Goal: Information Seeking & Learning: Find specific fact

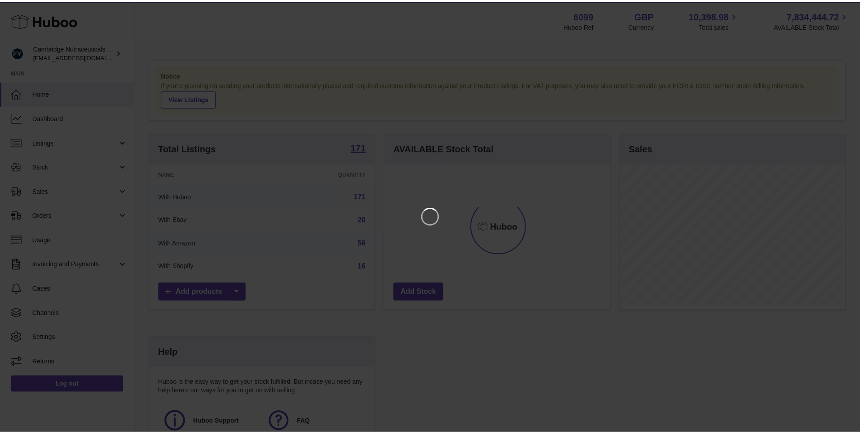
scroll to position [141, 228]
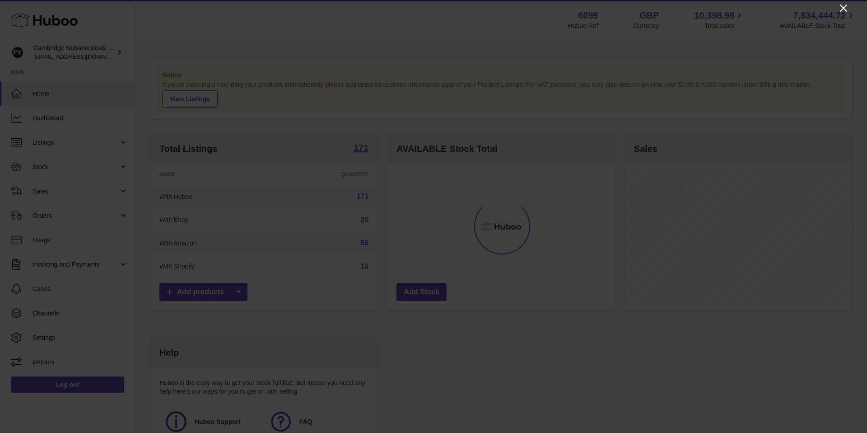
click at [844, 9] on icon "Close" at bounding box center [843, 8] width 11 height 11
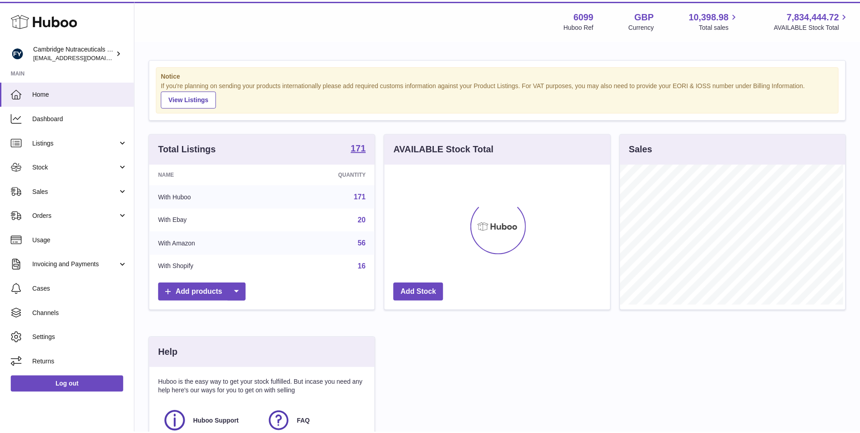
scroll to position [451499, 451415]
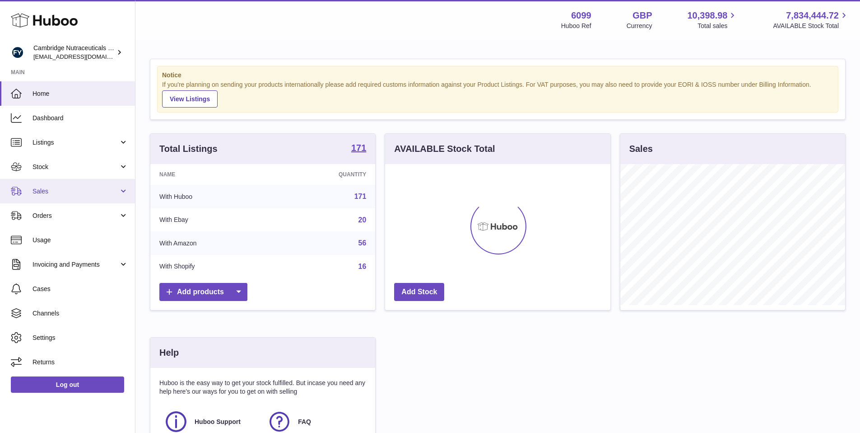
click at [57, 184] on link "Sales" at bounding box center [67, 191] width 135 height 24
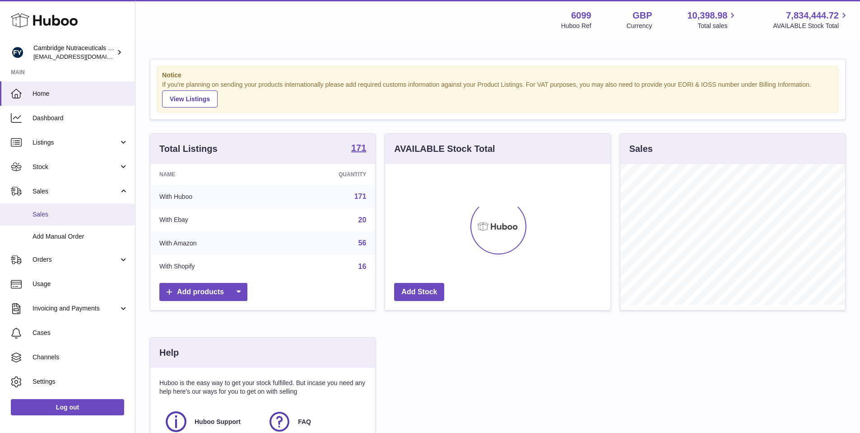
click at [44, 212] on span "Sales" at bounding box center [81, 214] width 96 height 9
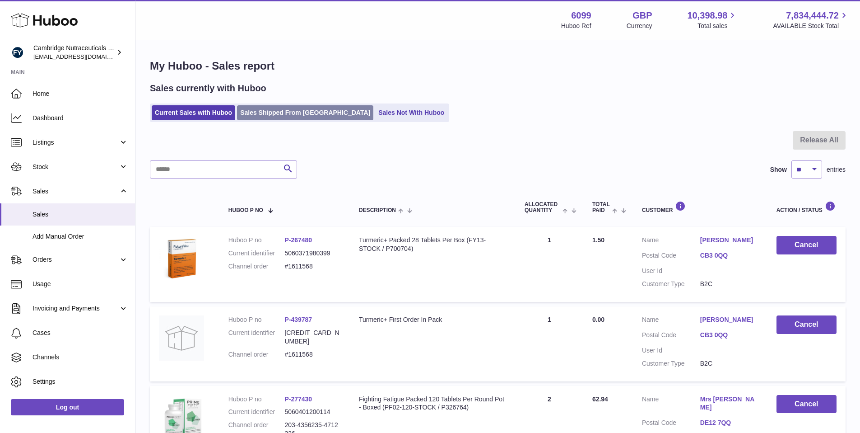
click at [302, 113] on link "Sales Shipped From Huboo" at bounding box center [305, 112] width 136 height 15
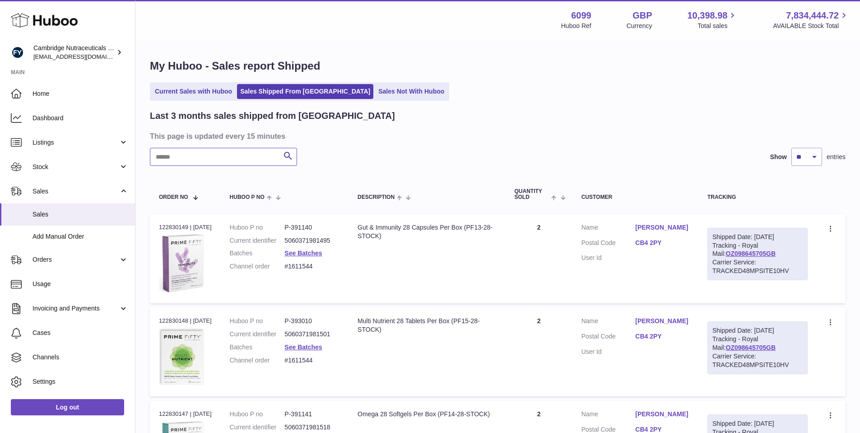
click at [249, 160] on input "text" at bounding box center [223, 157] width 147 height 18
paste input "**********"
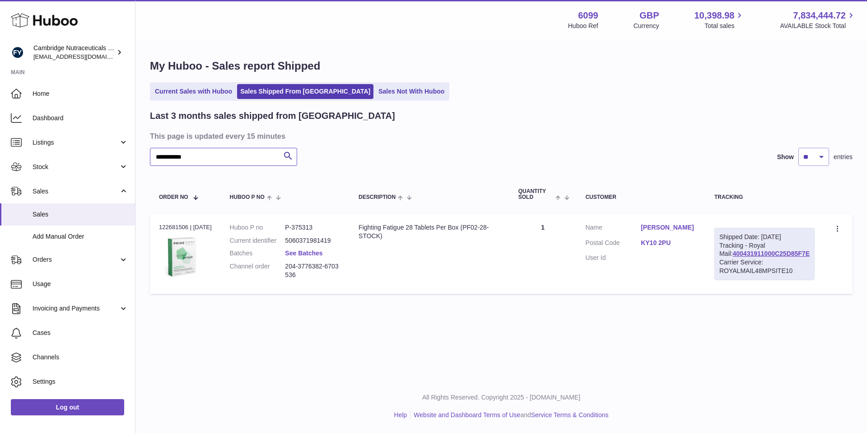
type input "**********"
click at [304, 256] on link "See Batches" at bounding box center [303, 252] width 37 height 7
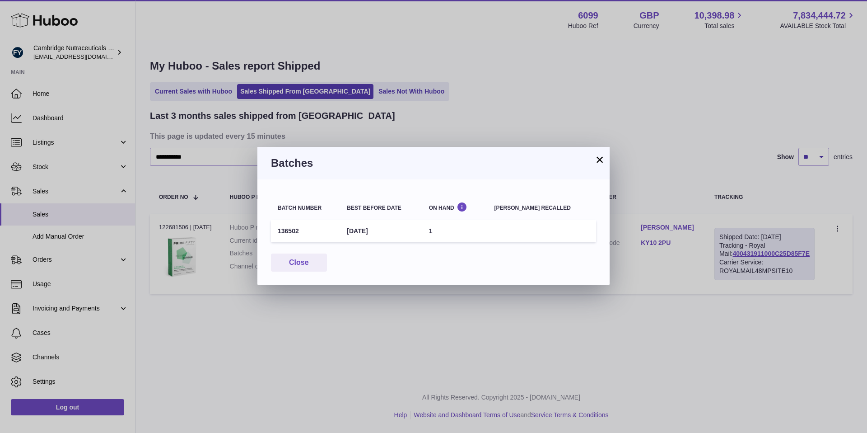
click at [599, 163] on button "×" at bounding box center [599, 159] width 11 height 11
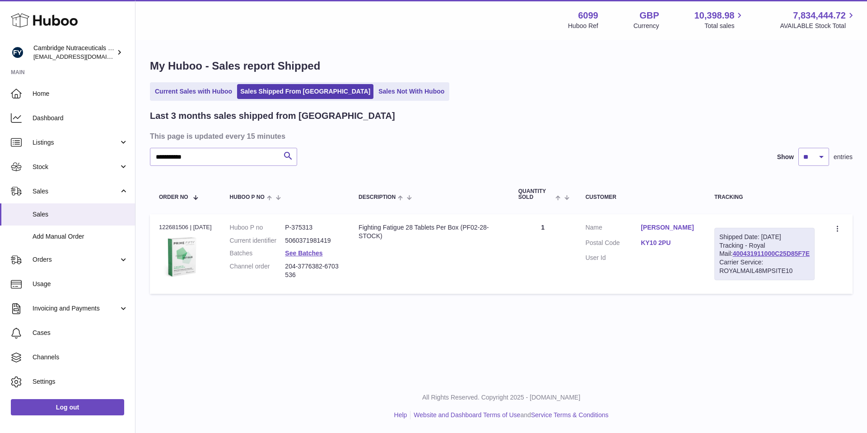
drag, startPoint x: 306, startPoint y: 273, endPoint x: 279, endPoint y: 272, distance: 27.1
click at [279, 272] on dl "Huboo P no P-375313 Current identifier 5060371981419 Batches See Batches Channe…" at bounding box center [285, 253] width 111 height 61
copy dl "204-3776382-6703536"
click at [293, 276] on dd "204-3776382-6703536" at bounding box center [313, 270] width 56 height 17
click at [304, 254] on link "See Batches" at bounding box center [303, 252] width 37 height 7
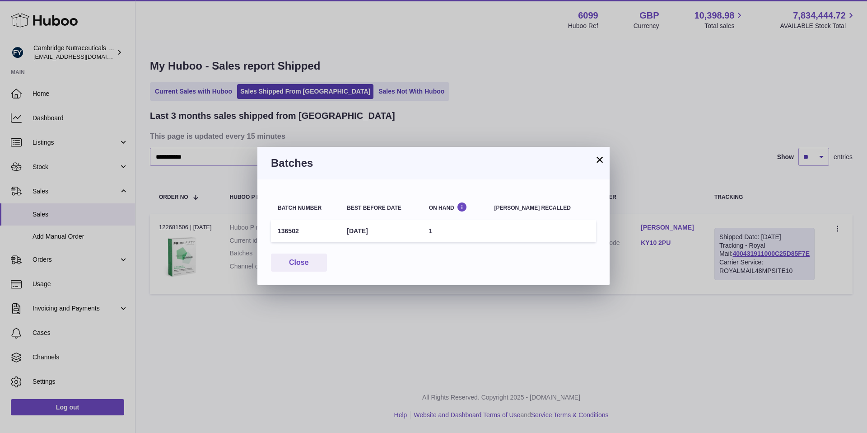
click at [356, 324] on div "× Batches Batch number Best before date On Hand Batch recalled 136502 30th Nov …" at bounding box center [433, 216] width 867 height 433
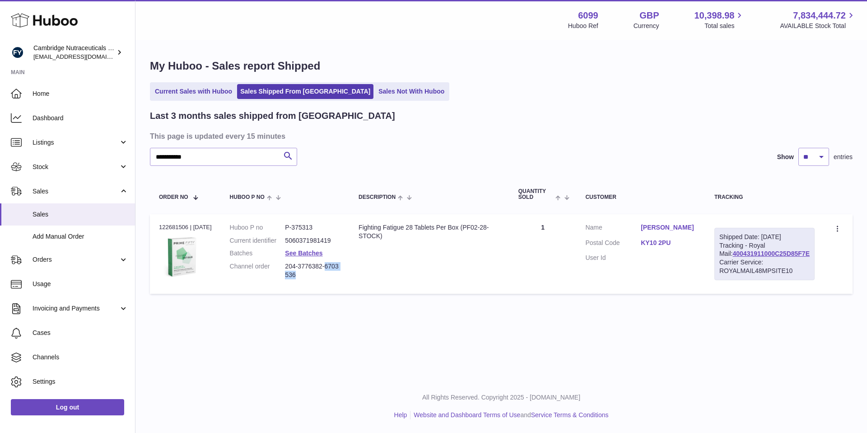
drag, startPoint x: 331, startPoint y: 264, endPoint x: 337, endPoint y: 274, distance: 12.2
click at [337, 274] on dd "204-3776382-6703536" at bounding box center [313, 270] width 56 height 17
copy dd "6703536"
click at [281, 272] on dt "Channel order" at bounding box center [258, 270] width 56 height 17
drag, startPoint x: 302, startPoint y: 264, endPoint x: 327, endPoint y: 262, distance: 24.9
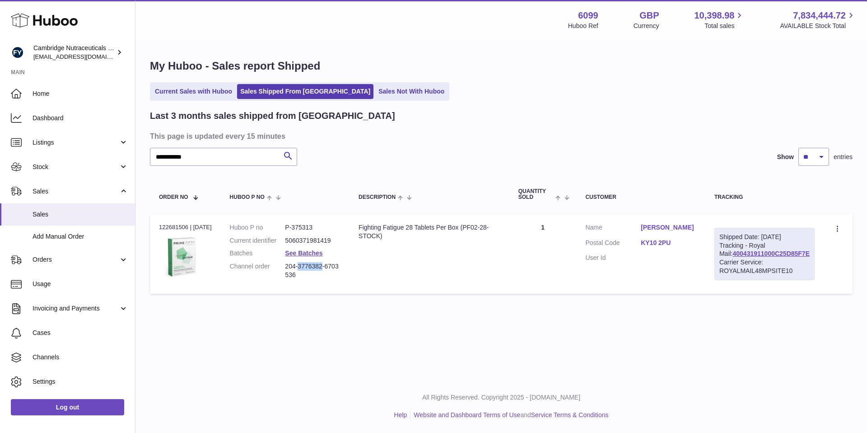
click at [327, 262] on dd "204-3776382-6703536" at bounding box center [313, 270] width 56 height 17
copy dd "3776382"
drag, startPoint x: 188, startPoint y: 228, endPoint x: 158, endPoint y: 228, distance: 30.3
click at [158, 228] on td "Order no 122681506 | 11th Aug" at bounding box center [185, 253] width 71 height 79
copy div "122681506"
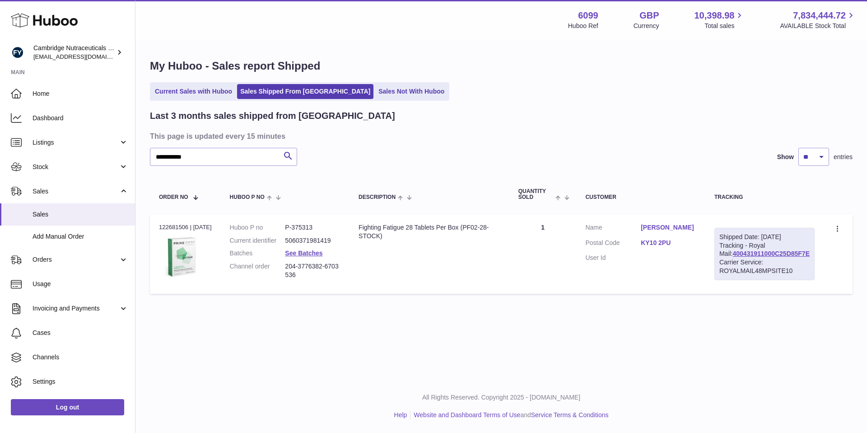
click at [589, 280] on td "Customer Name jane sawyer Postal Code KY10 2PU User Id" at bounding box center [640, 253] width 129 height 79
click at [420, 231] on div "Fighting Fatigue 28 Tablets Per Box (PF02-28-STOCK)" at bounding box center [430, 231] width 142 height 17
click at [425, 229] on div "Fighting Fatigue 28 Tablets Per Box (PF02-28-STOCK)" at bounding box center [430, 231] width 142 height 17
click at [292, 227] on dd "P-375313" at bounding box center [313, 227] width 56 height 9
click at [306, 265] on dd "204-3776382-6703536" at bounding box center [313, 270] width 56 height 17
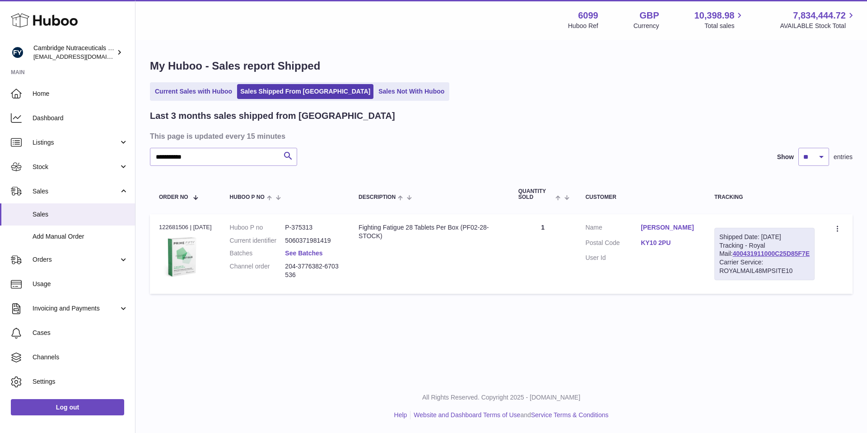
click at [308, 255] on link "See Batches" at bounding box center [303, 252] width 37 height 7
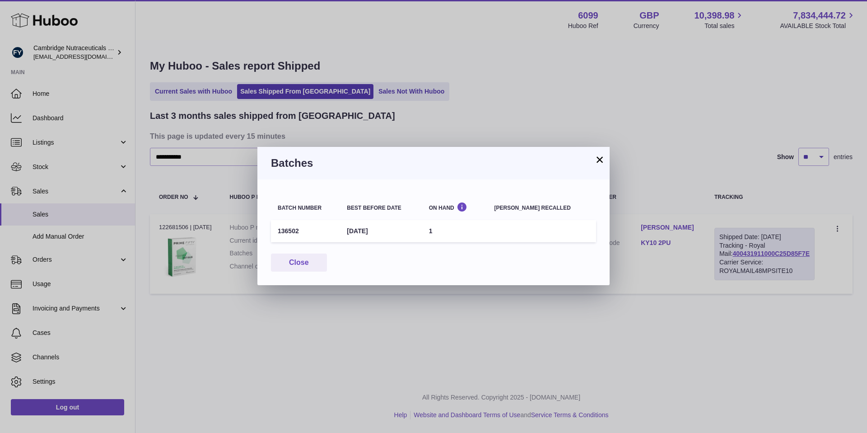
click at [416, 267] on div "Close" at bounding box center [433, 262] width 325 height 19
click at [299, 254] on button "Close" at bounding box center [299, 262] width 56 height 19
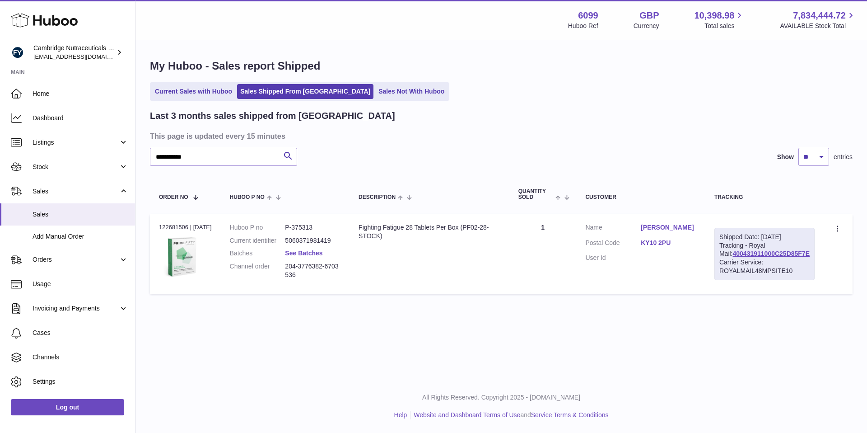
click at [296, 311] on div "**********" at bounding box center [501, 179] width 732 height 276
click at [418, 231] on div "Fighting Fatigue 28 Tablets Per Box (PF02-28-STOCK)" at bounding box center [430, 231] width 142 height 17
click at [618, 259] on dt "User Id" at bounding box center [613, 257] width 56 height 9
click at [705, 242] on td "Customer Name jane sawyer Postal Code KY10 2PU User Id" at bounding box center [640, 253] width 129 height 79
click at [696, 226] on link "jane sawyer" at bounding box center [669, 227] width 56 height 9
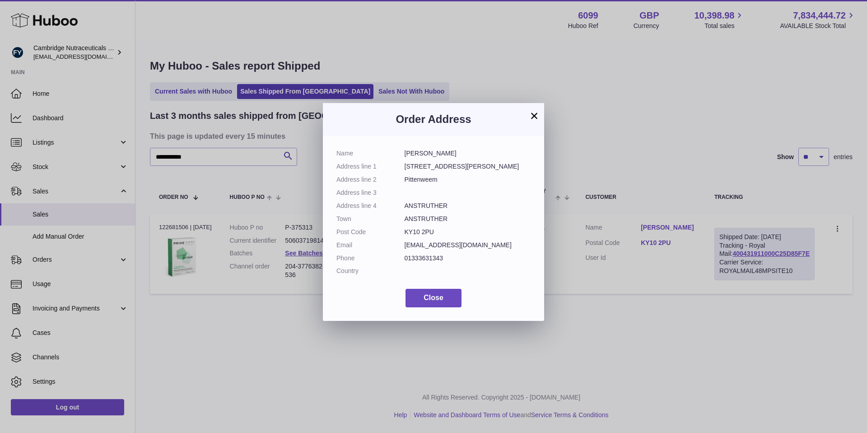
click at [694, 240] on div "× Order Address Name jane sawyer Address line 1 27 Queen Elizabeth Road Address…" at bounding box center [433, 216] width 867 height 433
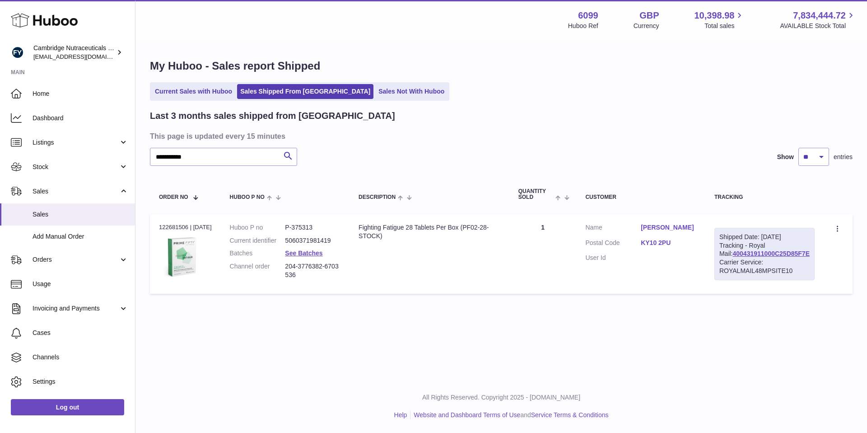
click at [696, 225] on link "jane sawyer" at bounding box center [669, 227] width 56 height 9
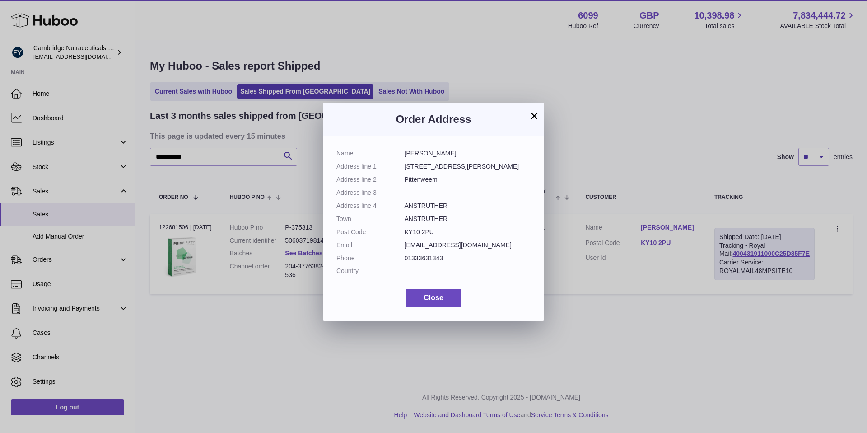
drag, startPoint x: 432, startPoint y: 251, endPoint x: 392, endPoint y: 246, distance: 40.1
click at [392, 246] on dl "Name jane sawyer Address line 1 27 Queen Elizabeth Road Address line 2 Pittenwe…" at bounding box center [433, 214] width 194 height 131
copy dl "4hvw073nsnhvt58@marketplace.amazon.co.uk"
click at [428, 249] on dd "4hvw073nsnhvt58@marketplace.amazon.co.uk" at bounding box center [468, 245] width 126 height 9
click at [532, 116] on button "×" at bounding box center [534, 115] width 11 height 11
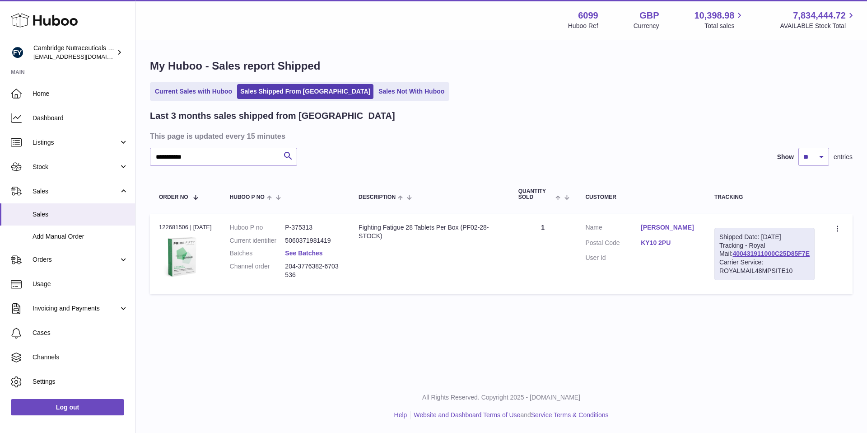
click at [696, 225] on link "jane sawyer" at bounding box center [669, 227] width 56 height 9
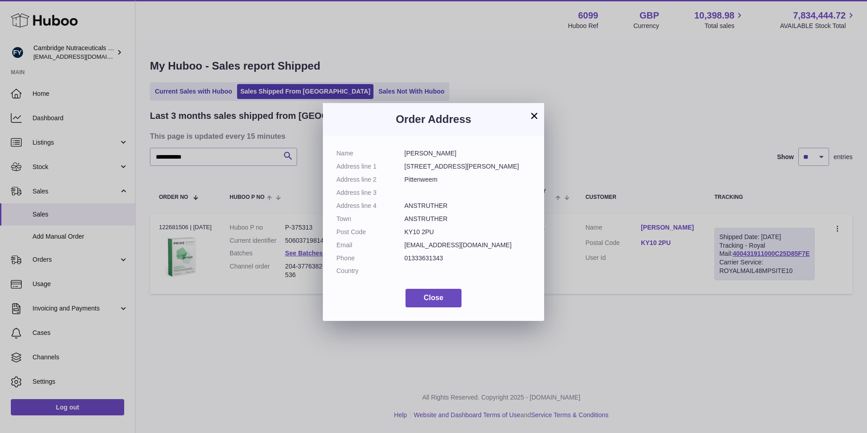
click at [696, 227] on div "× Order Address Name jane sawyer Address line 1 27 Queen Elizabeth Road Address…" at bounding box center [433, 216] width 867 height 433
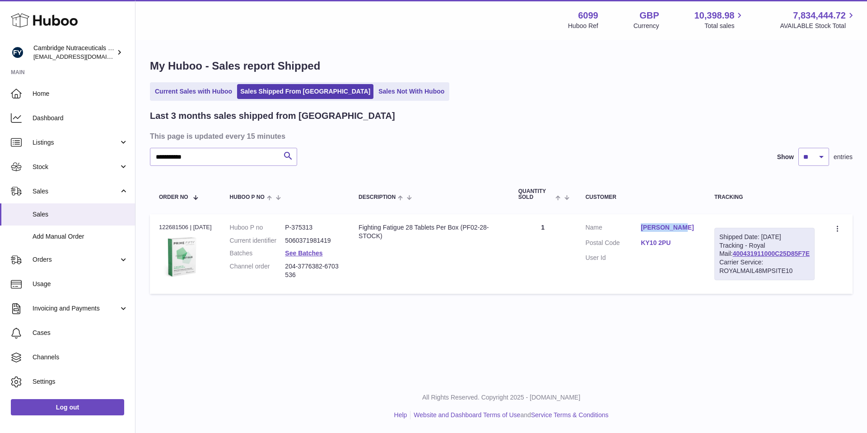
click at [660, 229] on link "jane sawyer" at bounding box center [669, 227] width 56 height 9
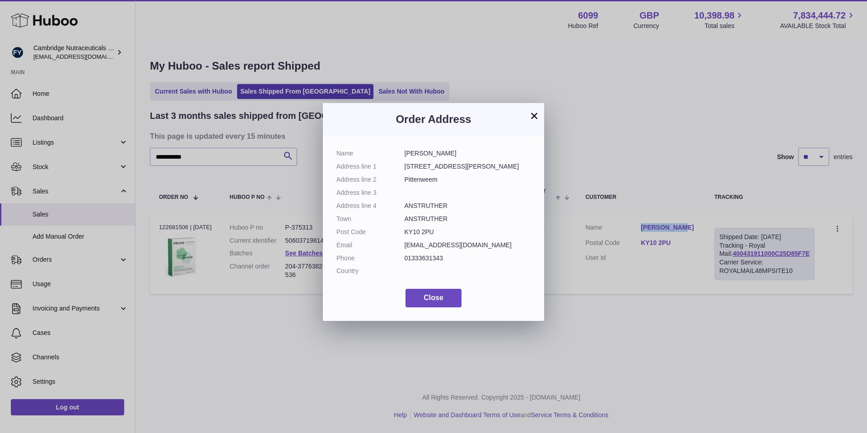
drag, startPoint x: 446, startPoint y: 153, endPoint x: 393, endPoint y: 149, distance: 52.9
click at [393, 149] on dl "Name jane sawyer Address line 1 27 Queen Elizabeth Road Address line 2 Pittenwe…" at bounding box center [433, 214] width 194 height 131
copy dl "jane sawyer"
